Goal: Find contact information: Find contact information

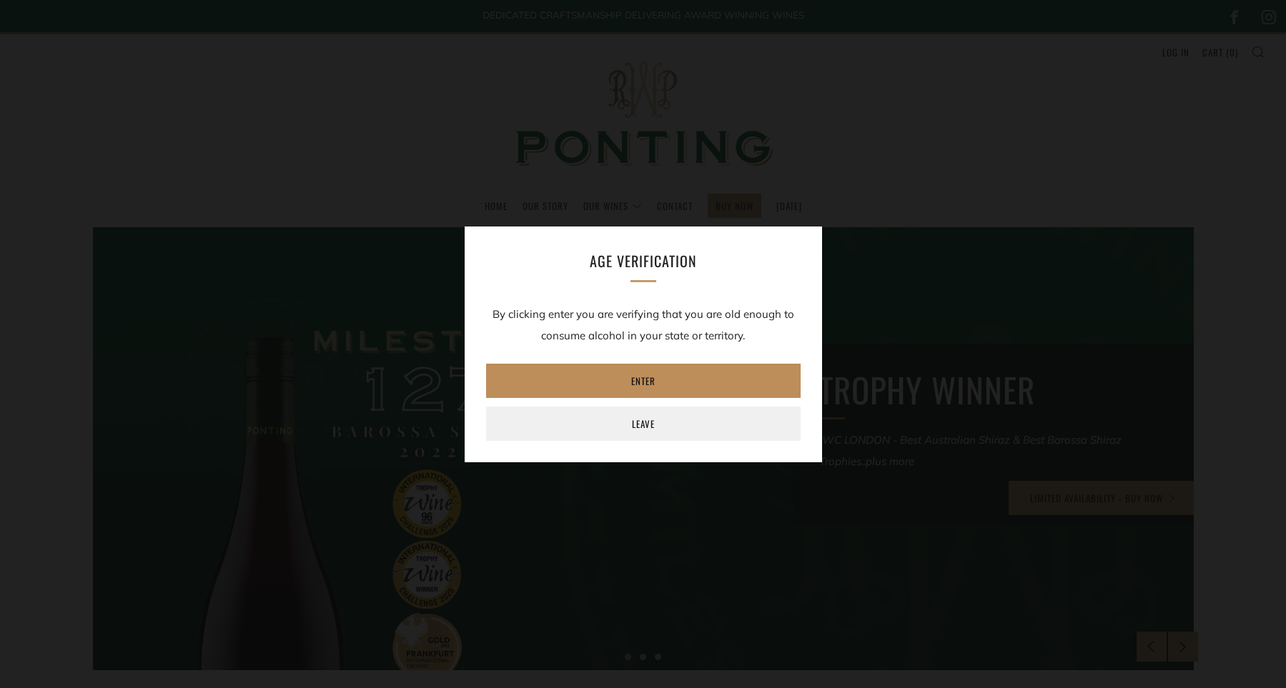
click at [646, 376] on link "Enter" at bounding box center [643, 381] width 315 height 34
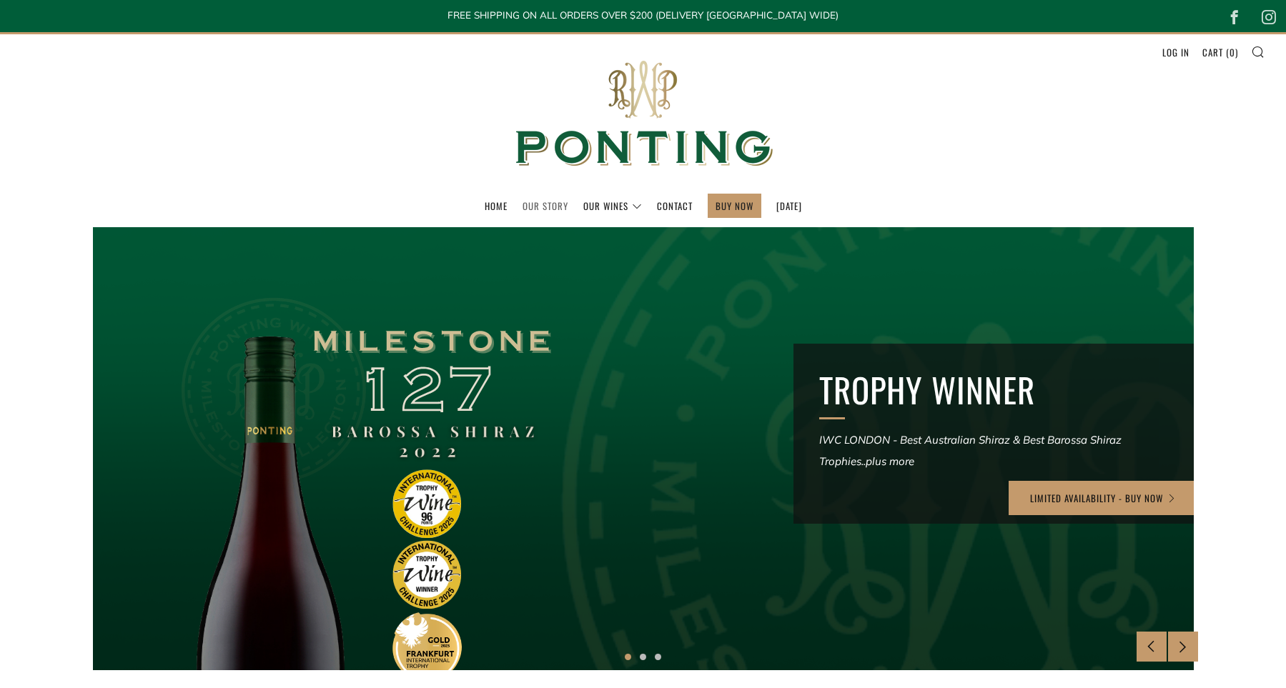
click at [540, 203] on link "Our Story" at bounding box center [546, 205] width 46 height 23
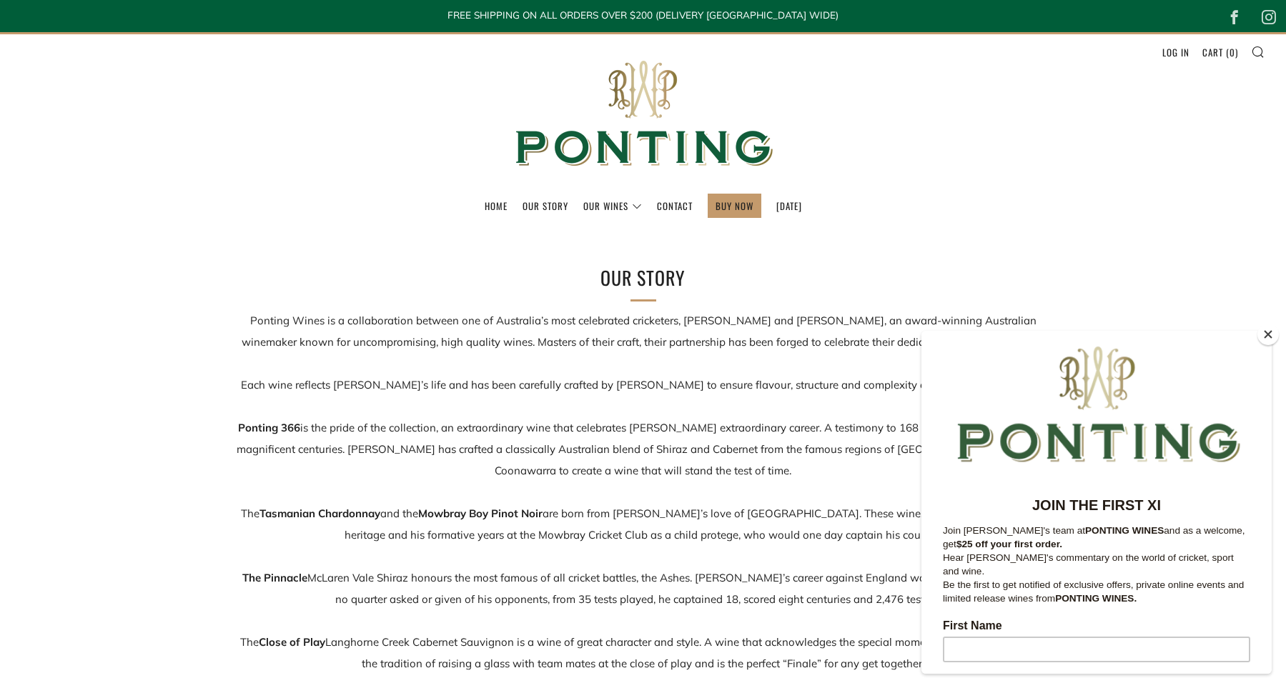
click at [1267, 337] on button "Close" at bounding box center [1267, 334] width 21 height 21
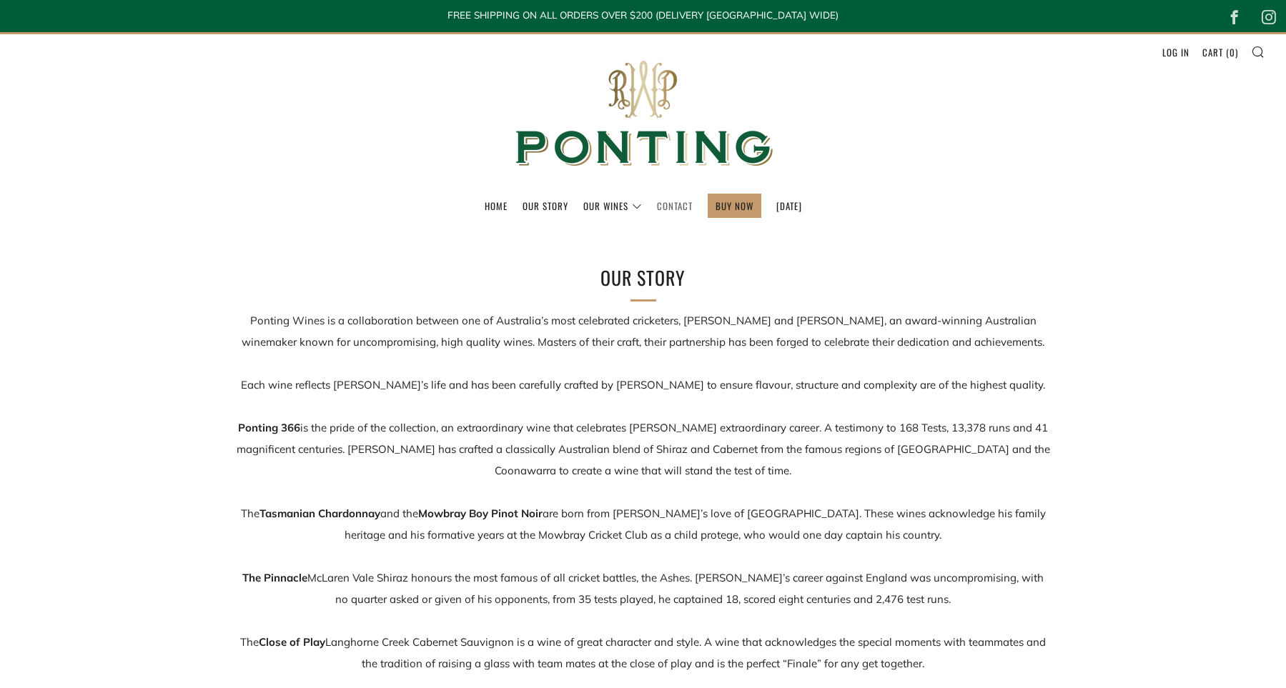
click at [657, 203] on link "Contact" at bounding box center [675, 205] width 36 height 23
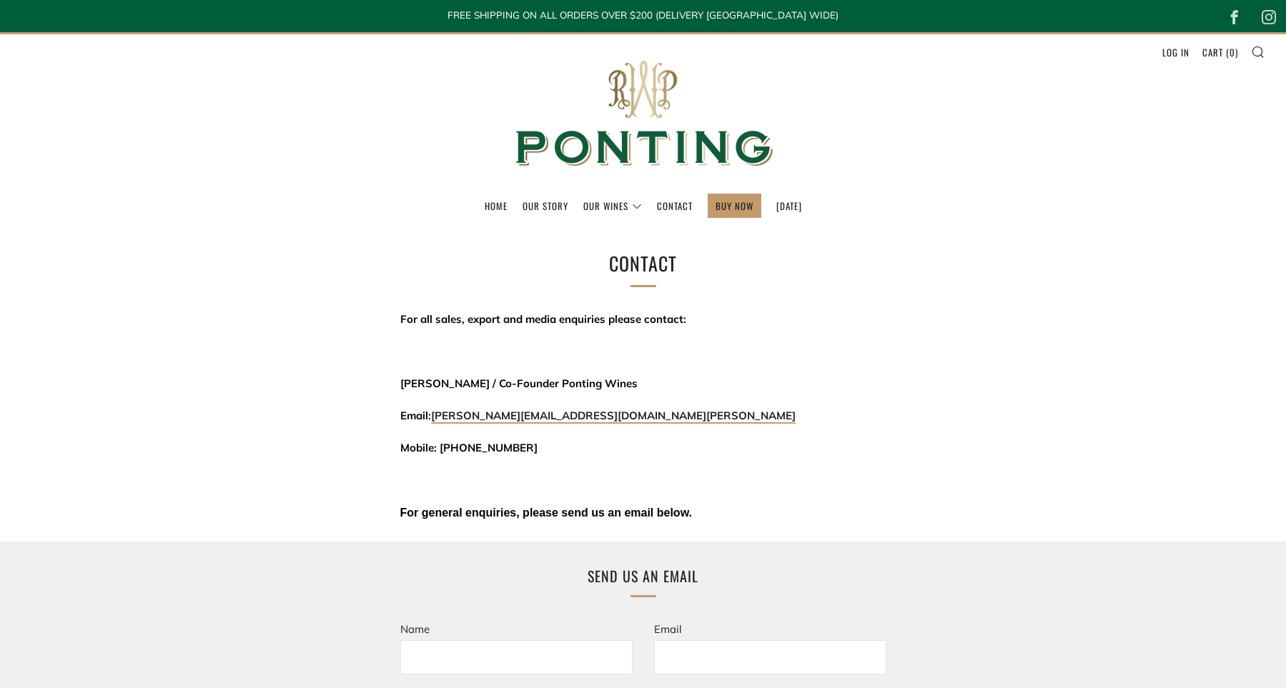
click at [525, 452] on p "Mobile: [PHONE_NUMBER]" at bounding box center [643, 447] width 486 height 21
